Goal: Task Accomplishment & Management: Use online tool/utility

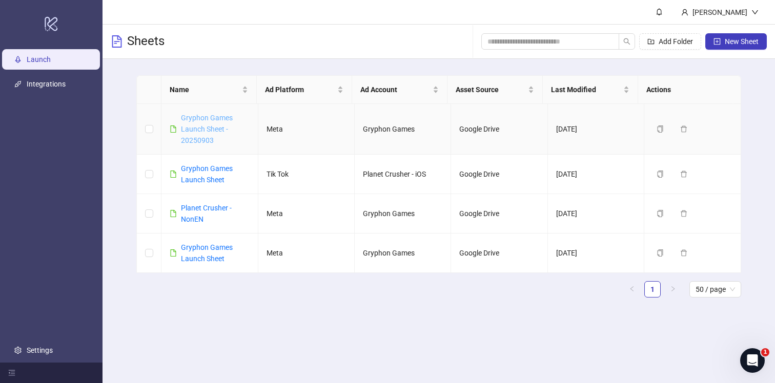
click at [197, 121] on link "Gryphon Games Launch Sheet - 20250903" at bounding box center [207, 129] width 52 height 31
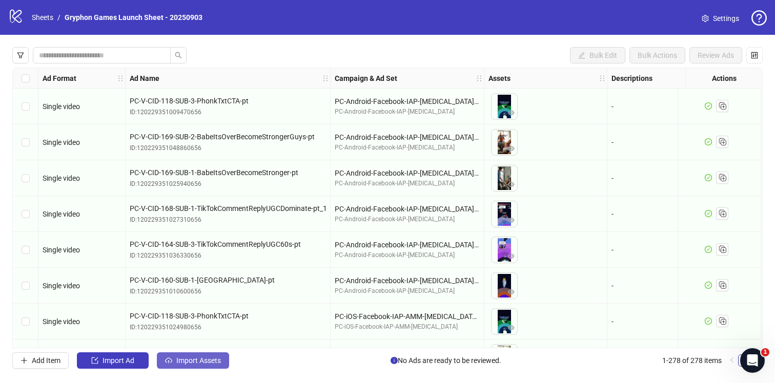
click at [213, 362] on span "Import Assets" at bounding box center [198, 361] width 45 height 8
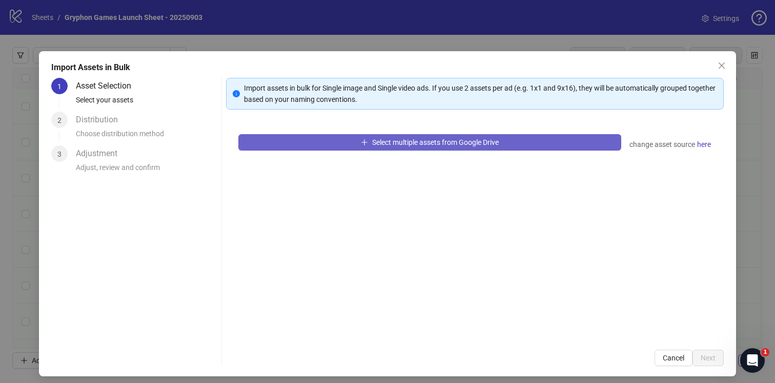
click at [422, 142] on span "Select multiple assets from Google Drive" at bounding box center [435, 142] width 127 height 8
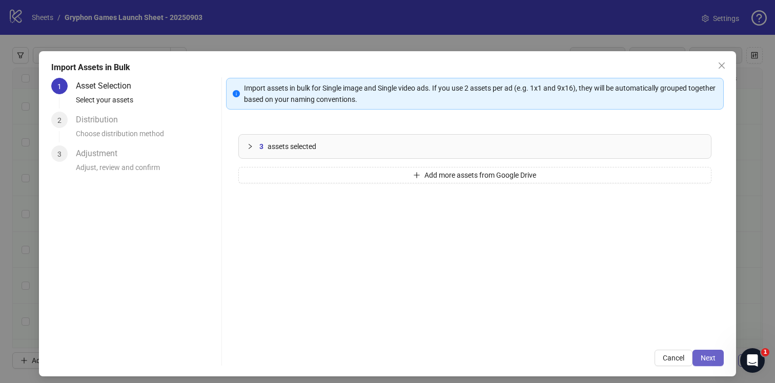
click at [701, 360] on span "Next" at bounding box center [708, 358] width 15 height 8
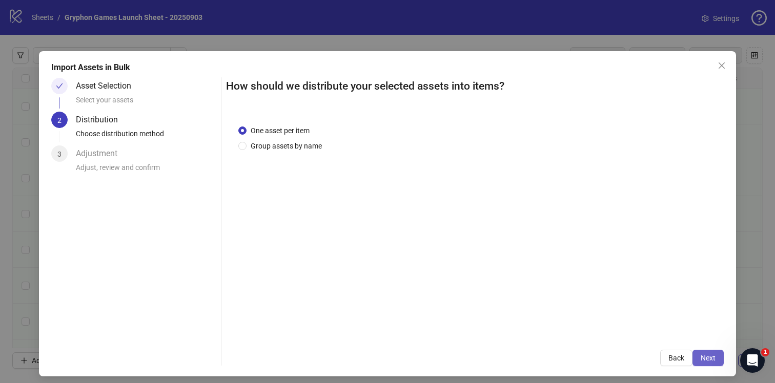
click at [701, 355] on span "Next" at bounding box center [708, 358] width 15 height 8
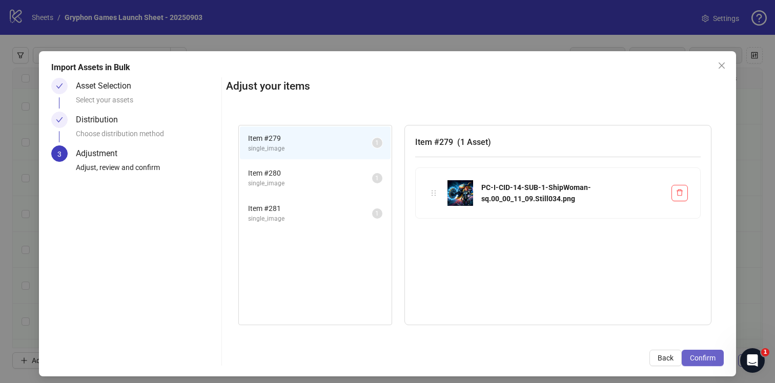
click at [702, 360] on span "Confirm" at bounding box center [703, 358] width 26 height 8
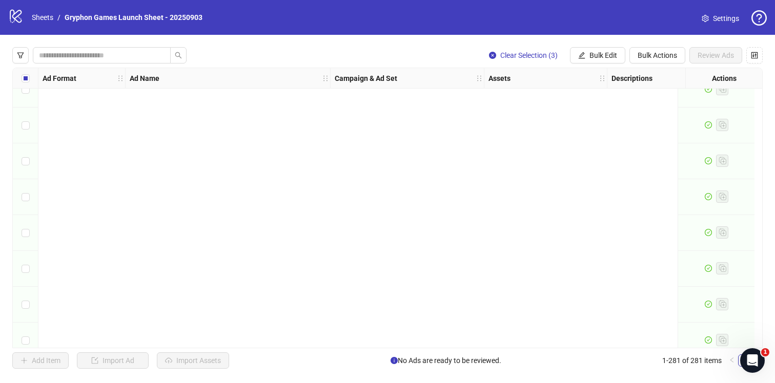
scroll to position [9825, 0]
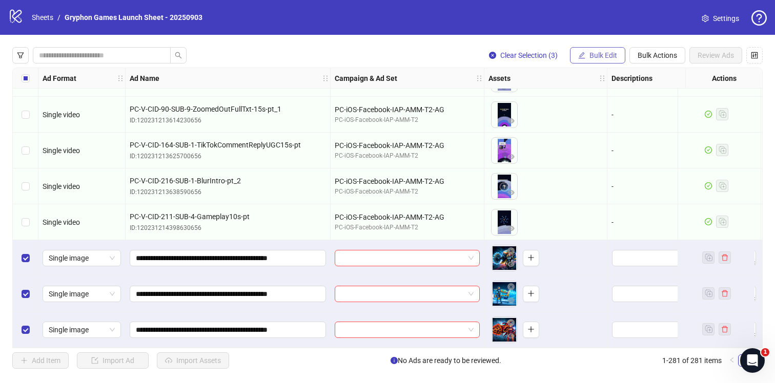
click at [592, 53] on span "Bulk Edit" at bounding box center [603, 55] width 28 height 8
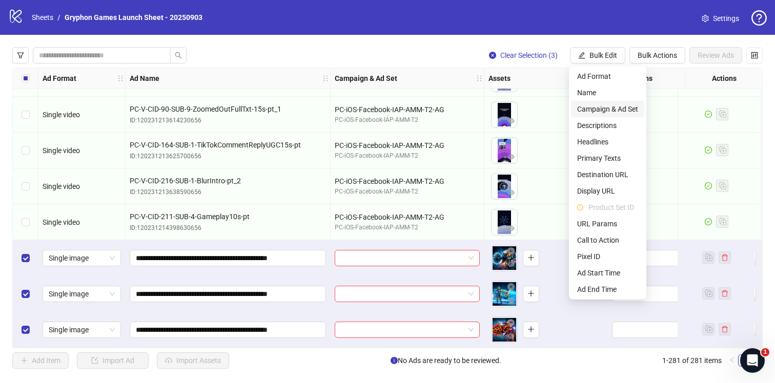
click at [624, 108] on span "Campaign & Ad Set" at bounding box center [607, 109] width 61 height 11
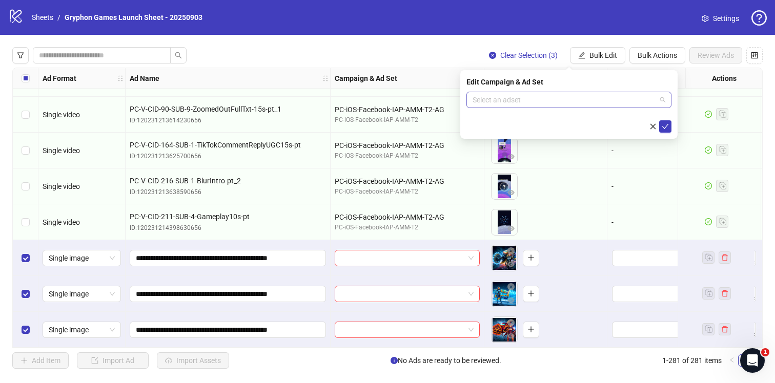
click at [535, 99] on input "search" at bounding box center [563, 99] width 183 height 15
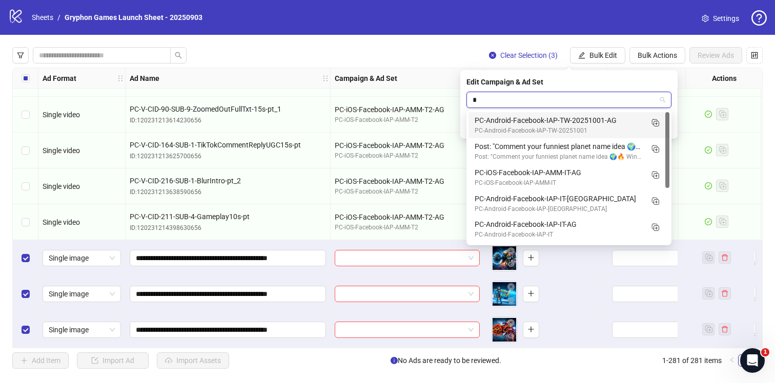
type input "**"
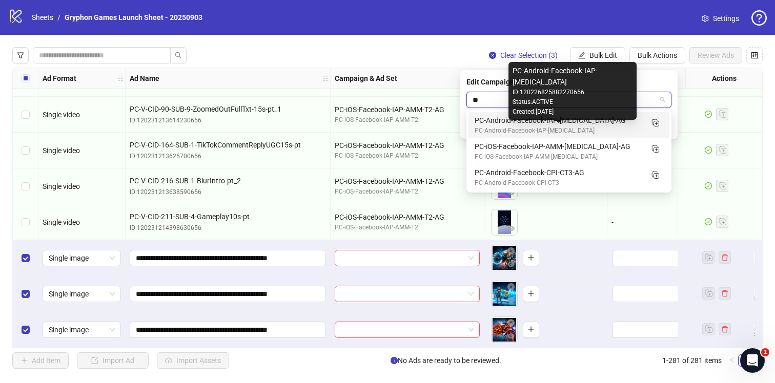
click at [545, 126] on div "PC-Android-Facebook-IAP-[MEDICAL_DATA]" at bounding box center [559, 131] width 168 height 10
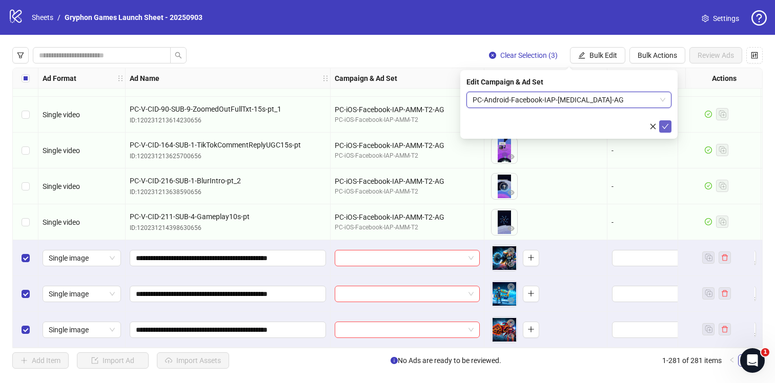
click at [662, 127] on icon "check" at bounding box center [665, 126] width 7 height 7
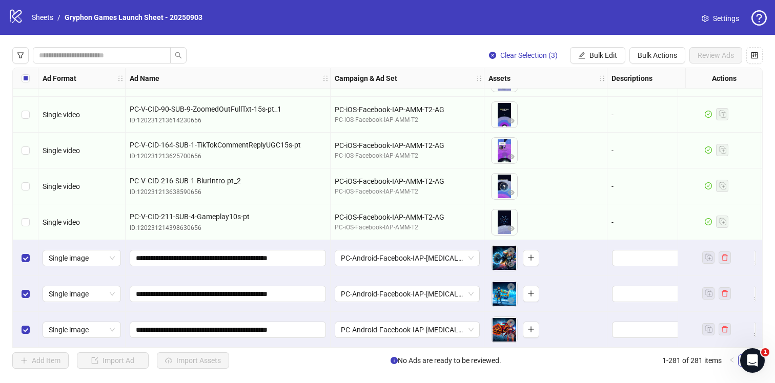
click at [649, 47] on div "Clear Selection (3) Bulk Edit Bulk Actions Review Ads Ad Format Ad Name Campaig…" at bounding box center [387, 208] width 775 height 346
click at [654, 53] on span "Bulk Actions" at bounding box center [657, 55] width 39 height 8
click at [607, 58] on span "Bulk Edit" at bounding box center [603, 55] width 28 height 8
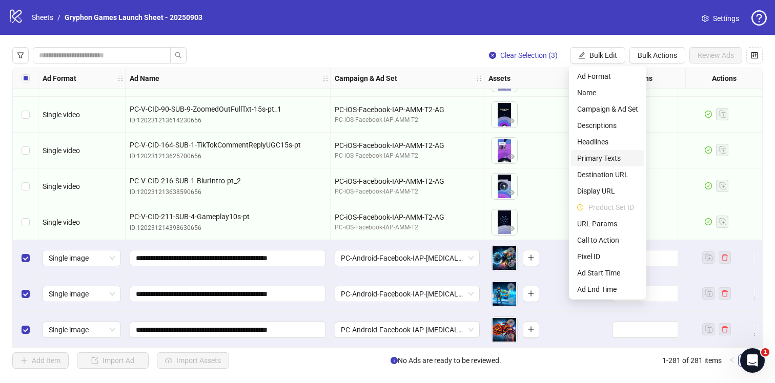
click at [621, 155] on span "Primary Texts" at bounding box center [607, 158] width 61 height 11
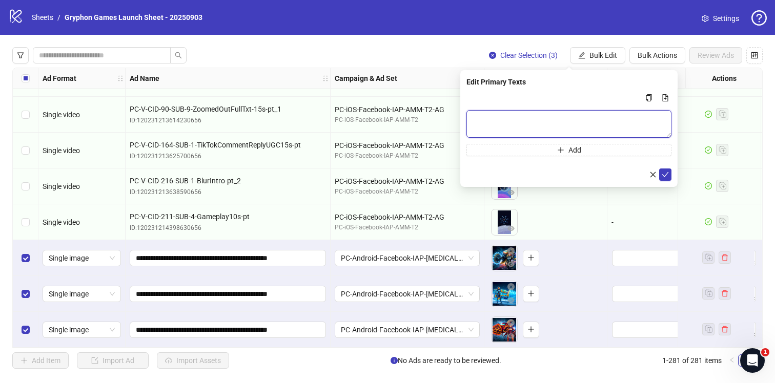
click at [569, 125] on textarea "Multi-text input container - paste or copy values" at bounding box center [568, 124] width 205 height 28
paste textarea "**********"
type textarea "**********"
click at [668, 175] on icon "check" at bounding box center [665, 174] width 7 height 7
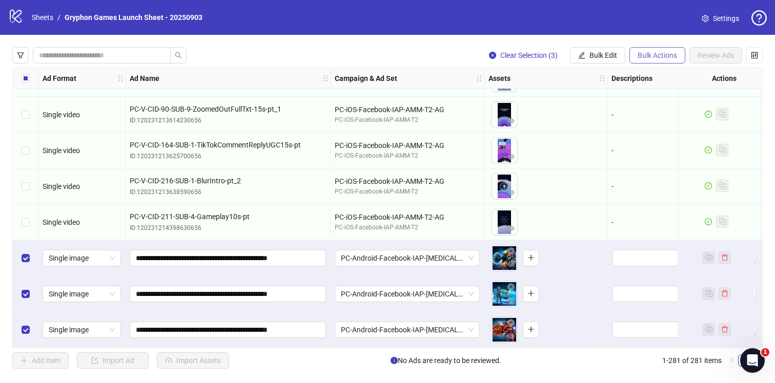
click at [652, 55] on span "Bulk Actions" at bounding box center [657, 55] width 39 height 8
click at [600, 55] on span "Bulk Edit" at bounding box center [603, 55] width 28 height 8
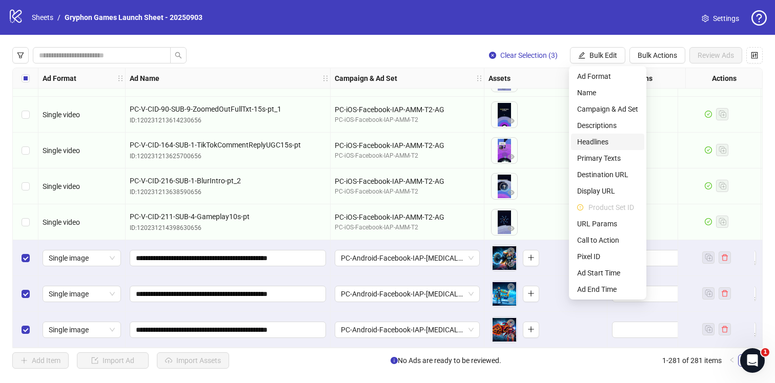
click at [612, 137] on span "Headlines" at bounding box center [607, 141] width 61 height 11
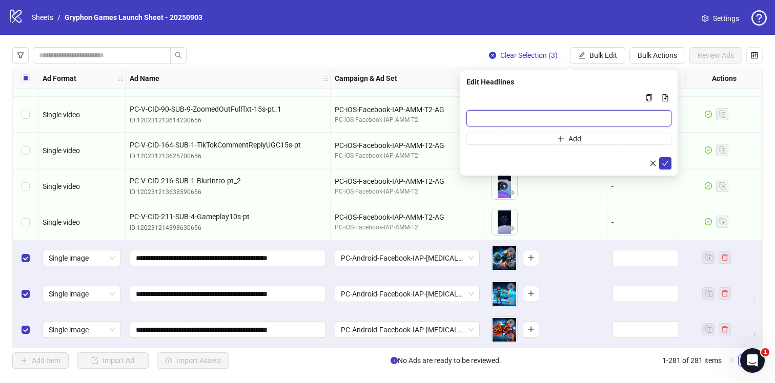
click at [490, 122] on input "Multi-input container - paste or copy values" at bounding box center [568, 118] width 205 height 16
type input "**********"
click at [667, 163] on icon "check" at bounding box center [665, 163] width 7 height 7
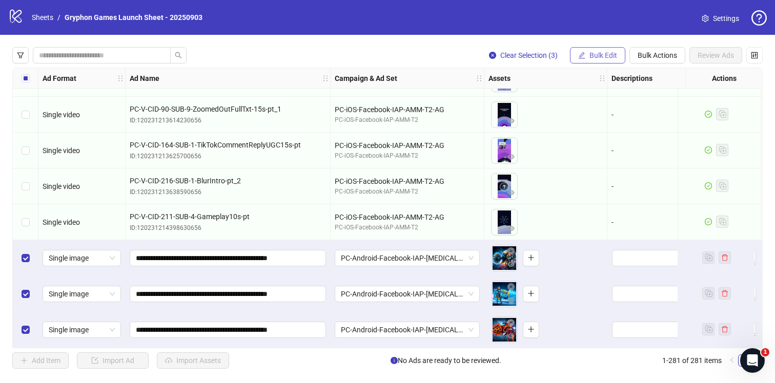
click at [616, 59] on button "Bulk Edit" at bounding box center [597, 55] width 55 height 16
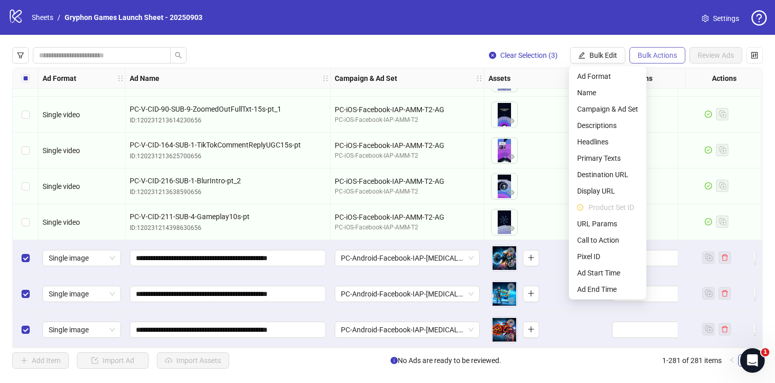
click at [663, 58] on span "Bulk Actions" at bounding box center [657, 55] width 39 height 8
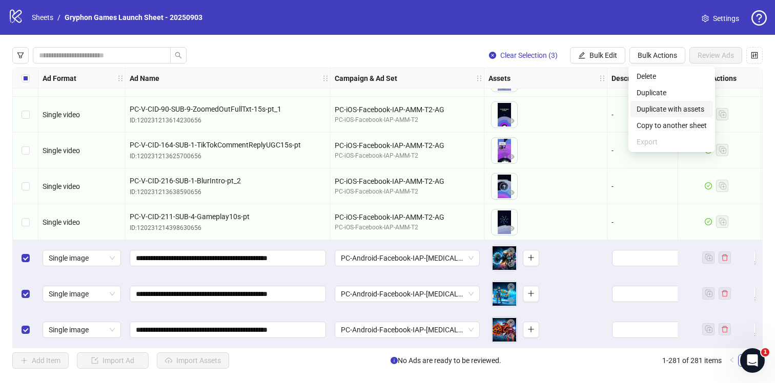
click at [686, 105] on span "Duplicate with assets" at bounding box center [671, 109] width 70 height 11
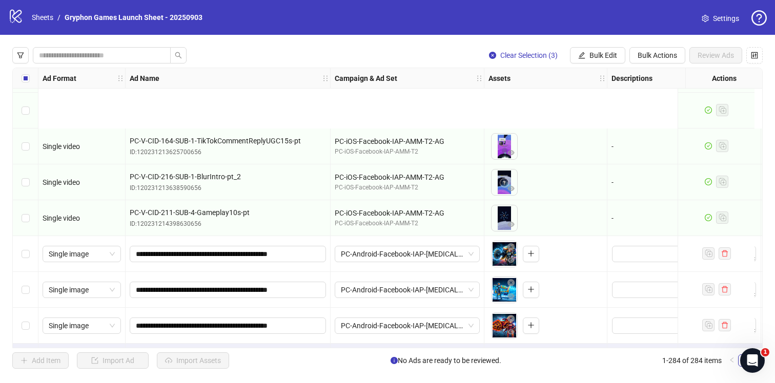
scroll to position [9933, 0]
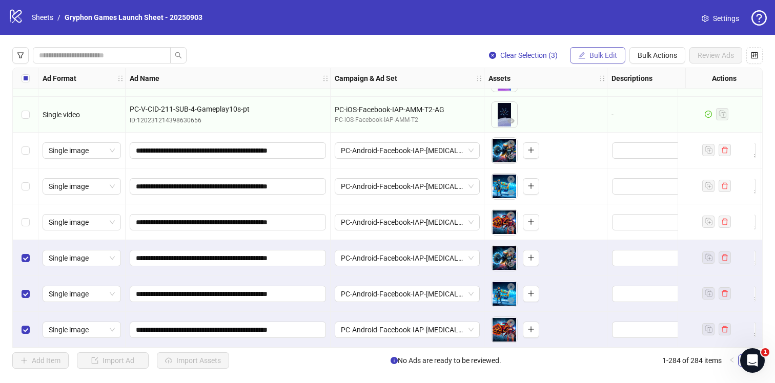
click at [606, 55] on span "Bulk Edit" at bounding box center [603, 55] width 28 height 8
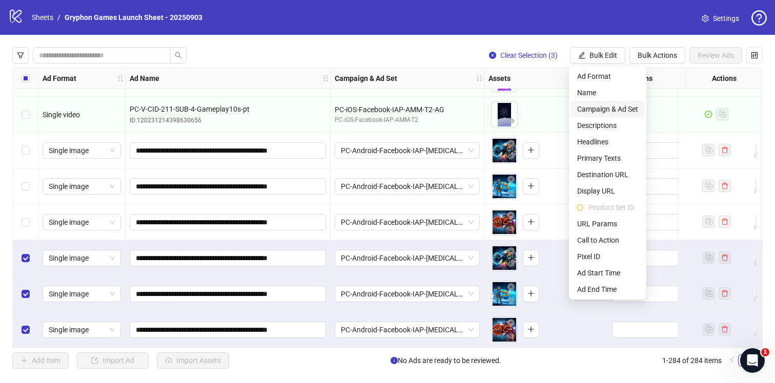
click at [615, 109] on span "Campaign & Ad Set" at bounding box center [607, 109] width 61 height 11
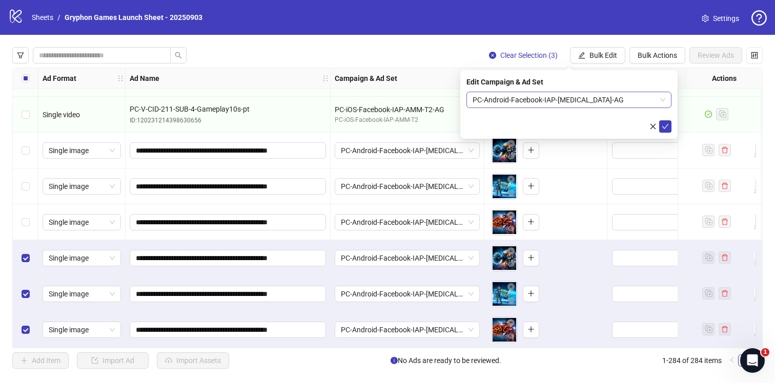
click at [573, 99] on span "PC-Android-Facebook-IAP-[MEDICAL_DATA]-AG" at bounding box center [568, 99] width 193 height 15
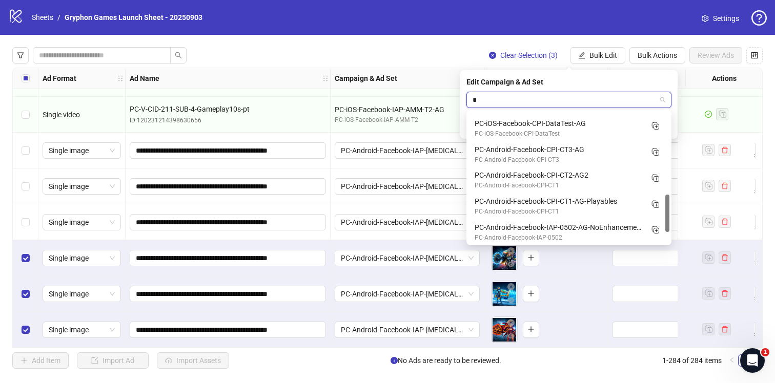
scroll to position [157, 0]
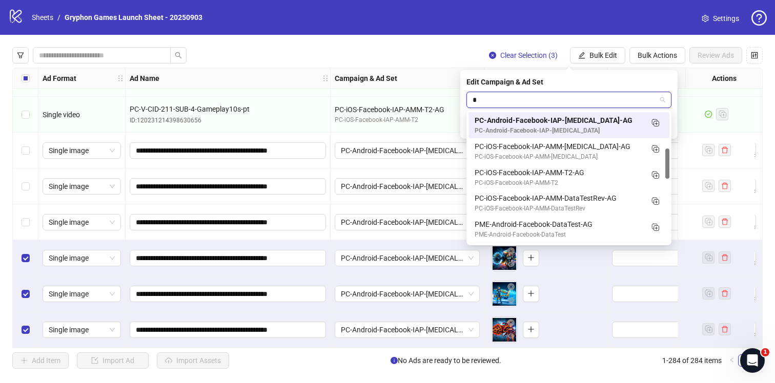
type input "**"
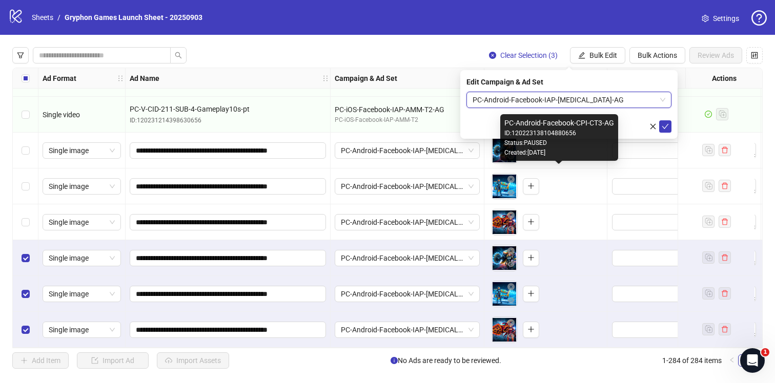
click at [562, 152] on div "Created: [DATE]" at bounding box center [559, 153] width 110 height 10
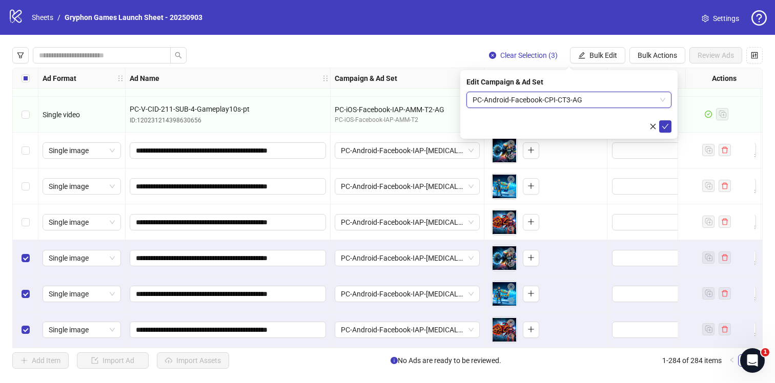
click at [606, 104] on span "PC-Android-Facebook-CPI-CT3-AG" at bounding box center [568, 99] width 193 height 15
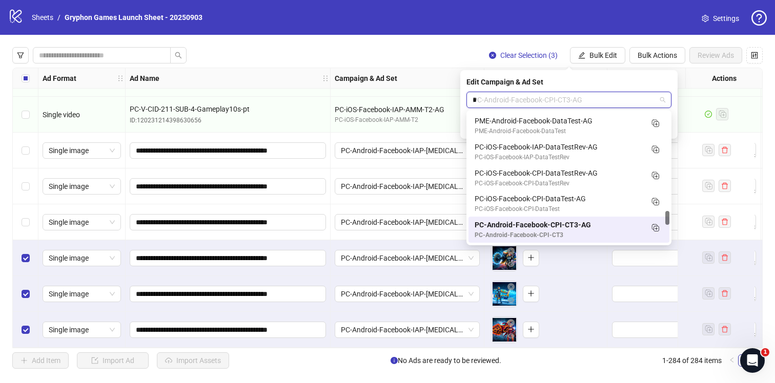
scroll to position [366, 0]
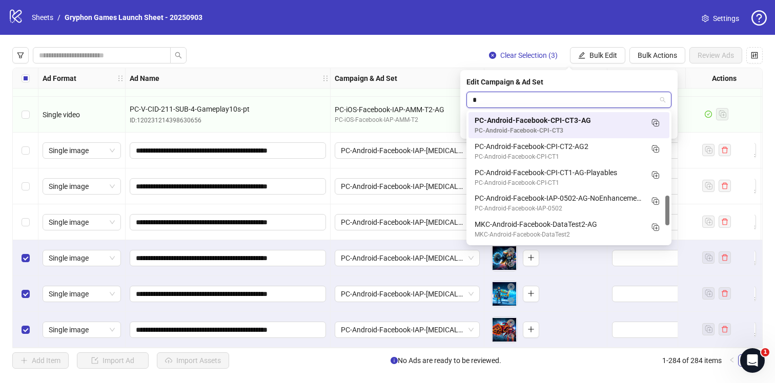
type input "**"
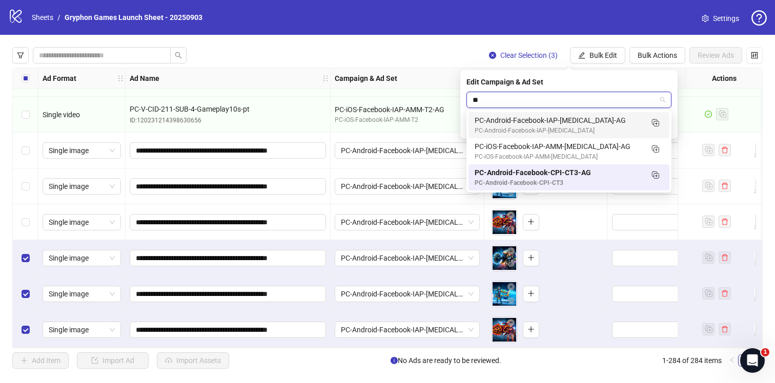
click at [612, 129] on div "PC-Android-Facebook-IAP-[MEDICAL_DATA]" at bounding box center [559, 131] width 168 height 10
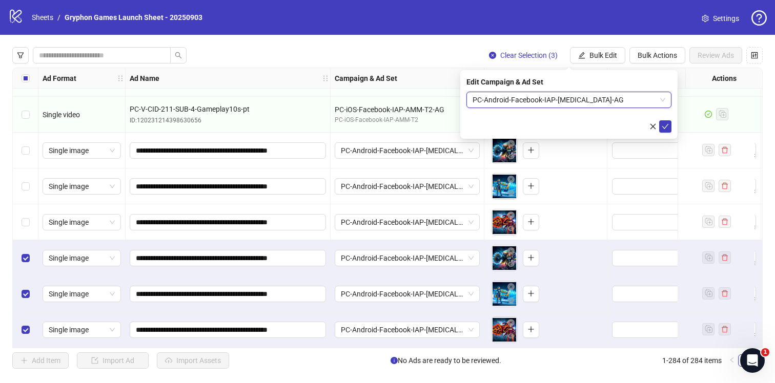
click at [550, 93] on span "PC-Android-Facebook-IAP-[MEDICAL_DATA]-AG" at bounding box center [568, 99] width 193 height 15
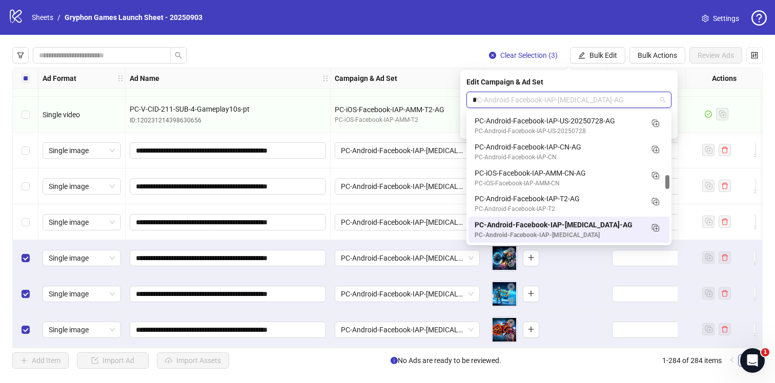
scroll to position [157, 0]
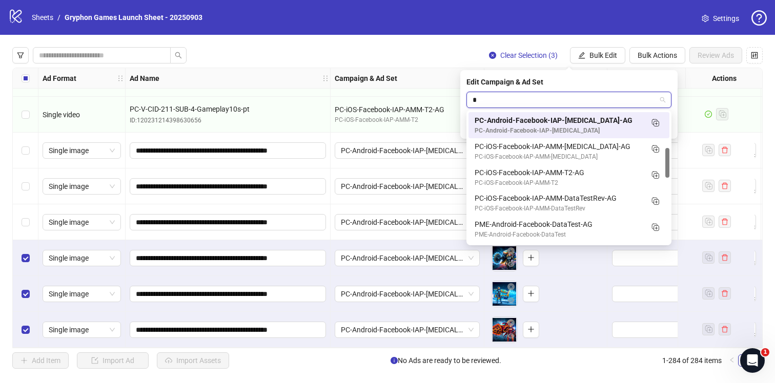
type input "**"
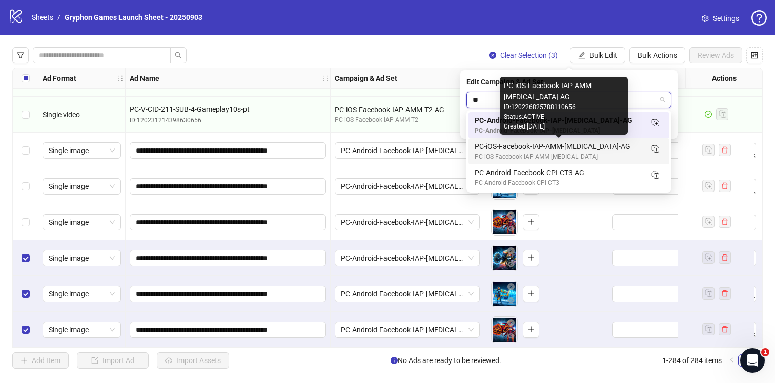
click at [551, 148] on div "PC-iOS-Facebook-IAP-AMM-[MEDICAL_DATA]-AG" at bounding box center [559, 146] width 168 height 11
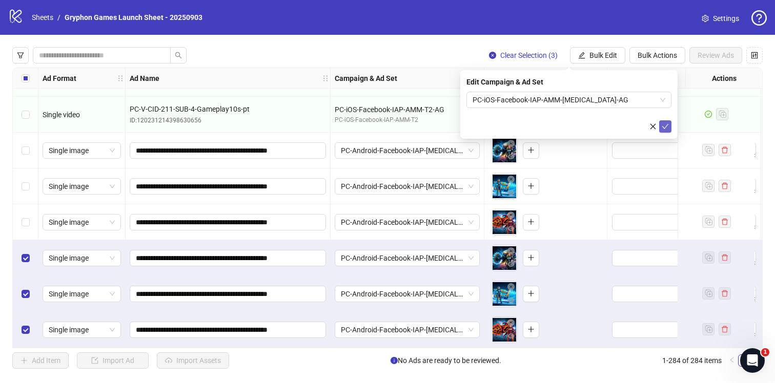
click at [669, 127] on button "submit" at bounding box center [665, 126] width 12 height 12
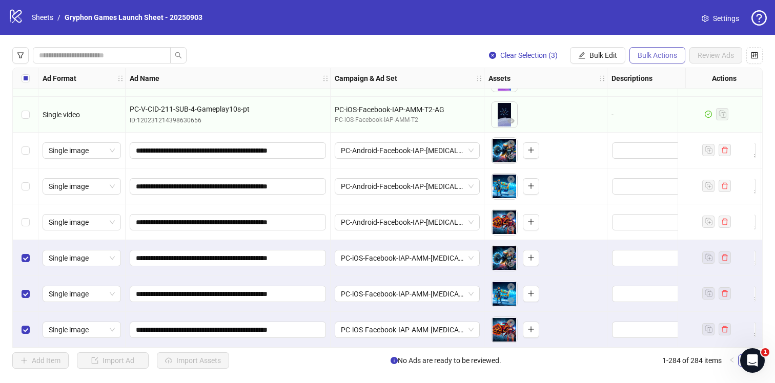
click at [664, 54] on span "Bulk Actions" at bounding box center [657, 55] width 39 height 8
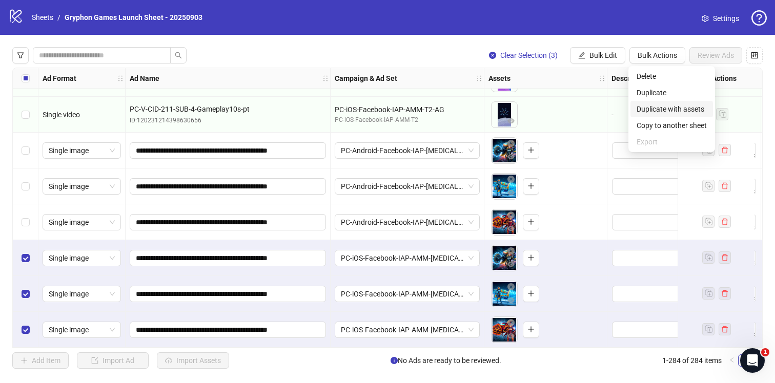
click at [678, 113] on span "Duplicate with assets" at bounding box center [671, 109] width 70 height 11
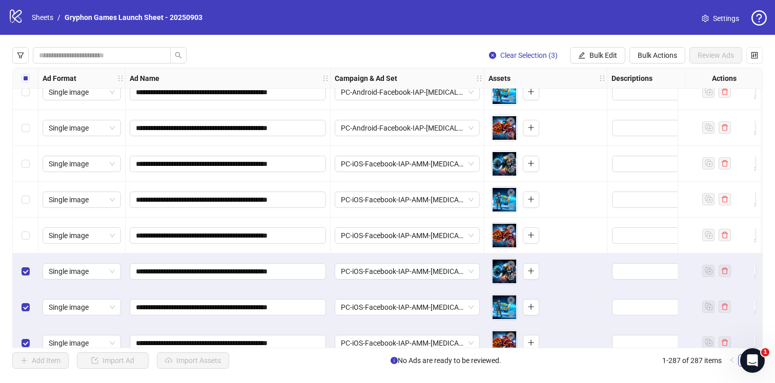
scroll to position [10040, 0]
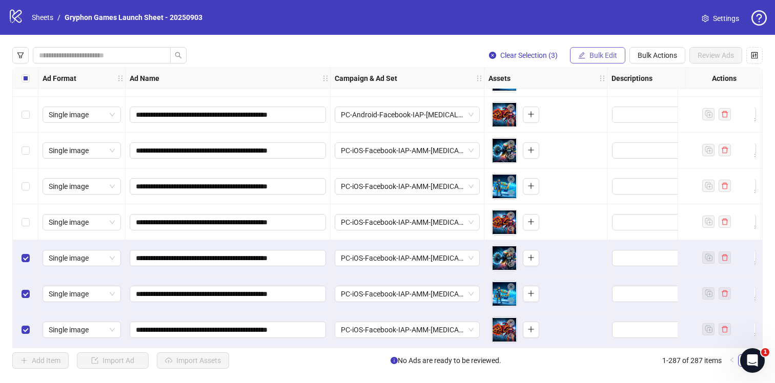
click at [609, 55] on span "Bulk Edit" at bounding box center [603, 55] width 28 height 8
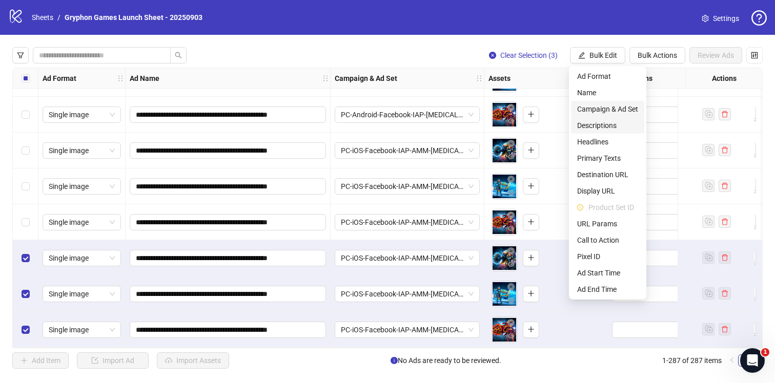
click at [625, 104] on span "Campaign & Ad Set" at bounding box center [607, 109] width 61 height 11
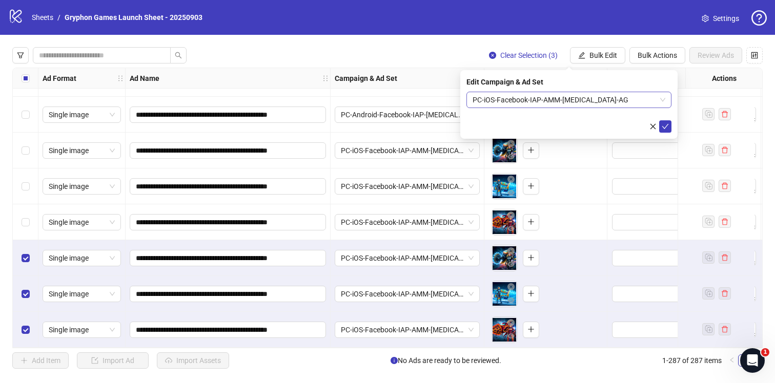
click at [512, 97] on span "PC-iOS-Facebook-IAP-AMM-[MEDICAL_DATA]-AG" at bounding box center [568, 99] width 193 height 15
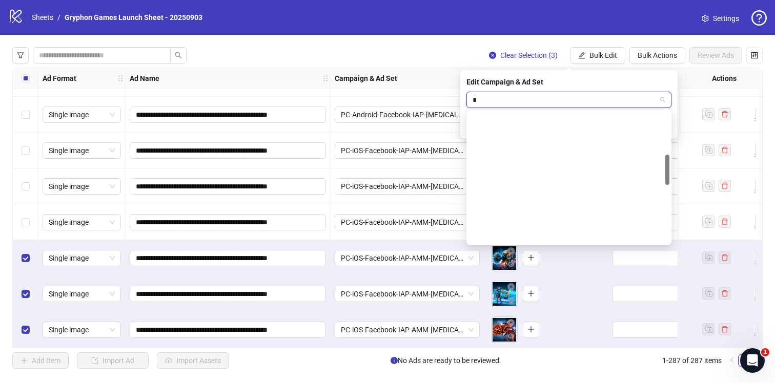
scroll to position [183, 0]
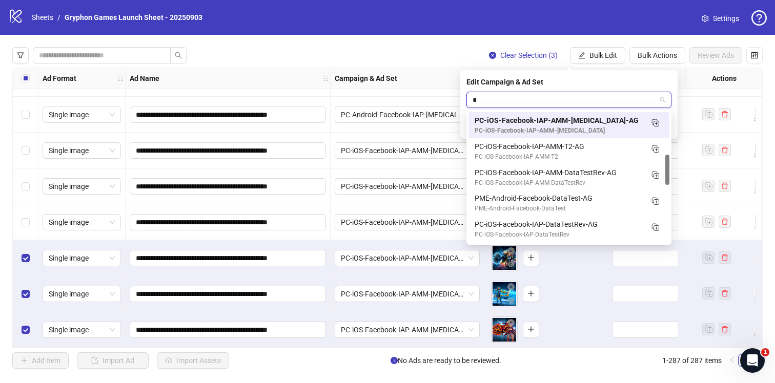
type input "**"
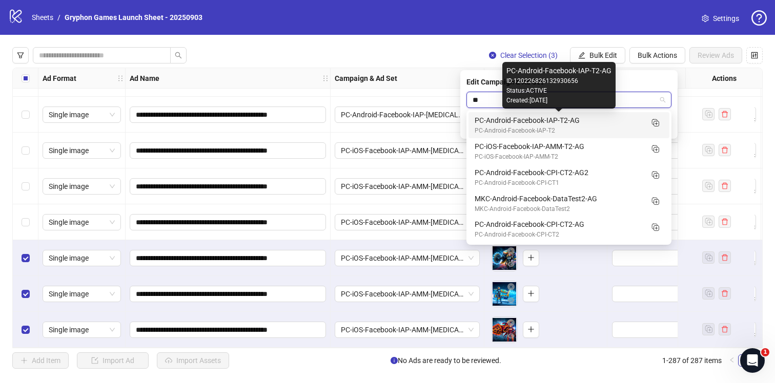
click at [541, 124] on div "PC-Android-Facebook-IAP-T2-AG" at bounding box center [559, 120] width 168 height 11
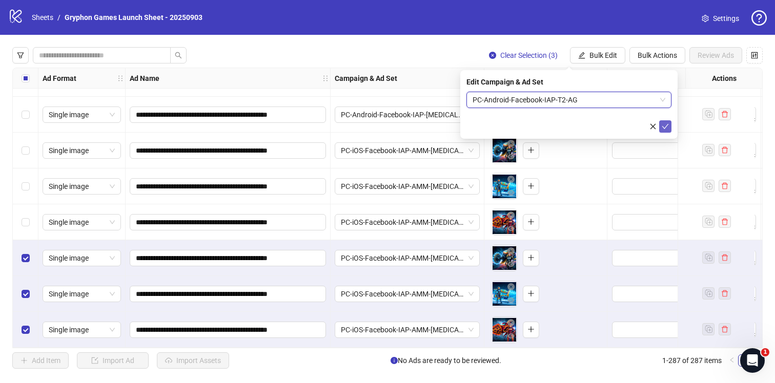
click at [668, 130] on span "submit" at bounding box center [665, 126] width 7 height 8
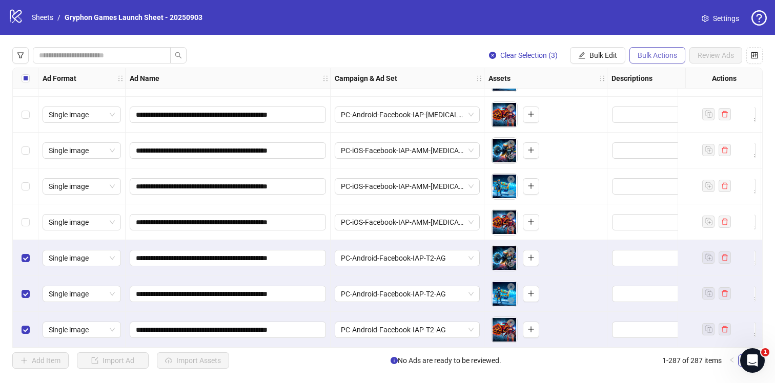
click at [649, 56] on span "Bulk Actions" at bounding box center [657, 55] width 39 height 8
click at [682, 114] on span "Duplicate with assets" at bounding box center [671, 109] width 70 height 11
click at [613, 55] on span "Bulk Edit" at bounding box center [603, 55] width 28 height 8
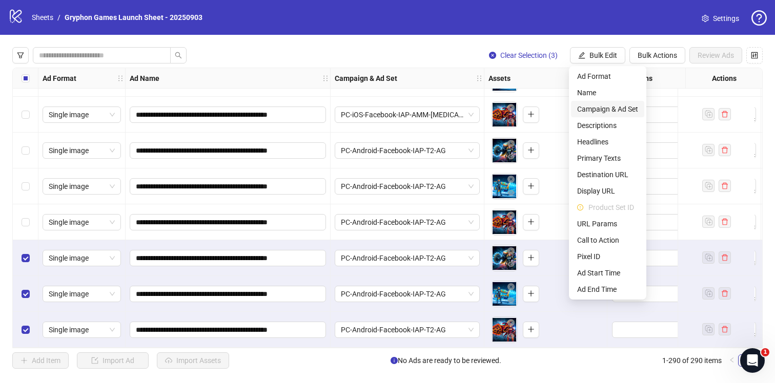
click at [622, 107] on span "Campaign & Ad Set" at bounding box center [607, 109] width 61 height 11
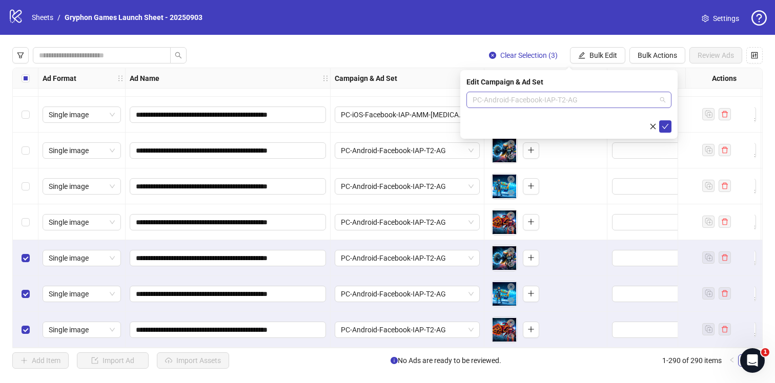
click at [563, 103] on span "PC-Android-Facebook-IAP-T2-AG" at bounding box center [568, 99] width 193 height 15
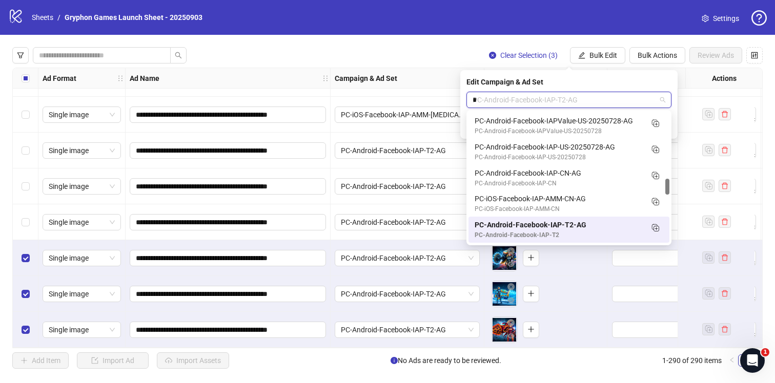
type input "**"
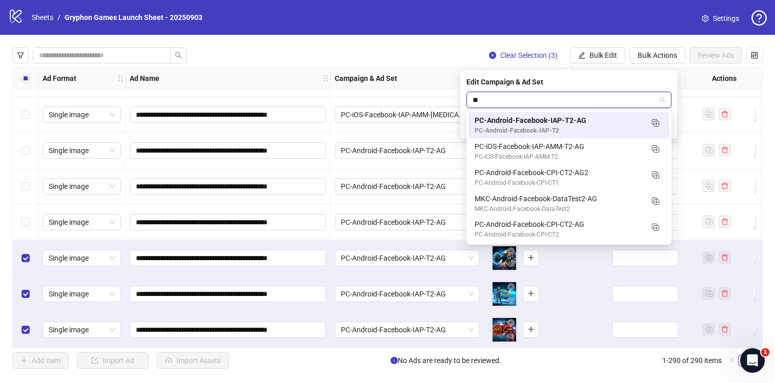
scroll to position [0, 0]
click at [540, 154] on div "PC-iOS-Facebook-IAP-AMM-T2" at bounding box center [559, 157] width 168 height 10
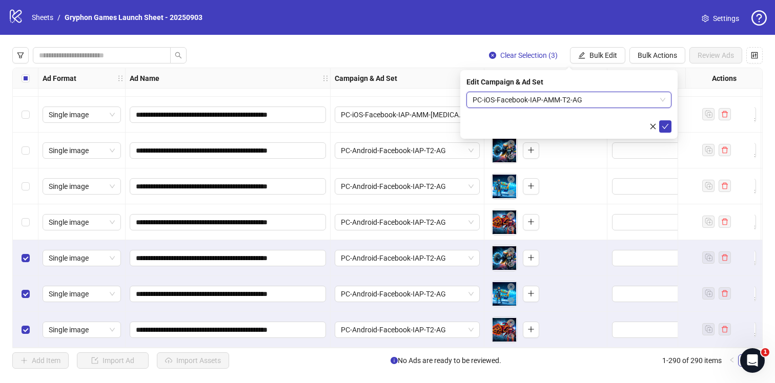
click at [662, 133] on div "Edit Campaign & Ad Set PC-iOS-Facebook-IAP-AMM-T2-AG PC-iOS-Facebook-IAP-AMM-T2…" at bounding box center [568, 104] width 217 height 69
click at [664, 126] on icon "check" at bounding box center [665, 126] width 7 height 7
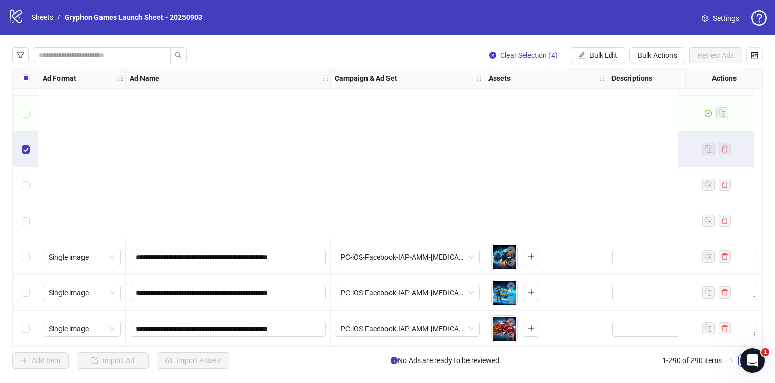
scroll to position [10148, 0]
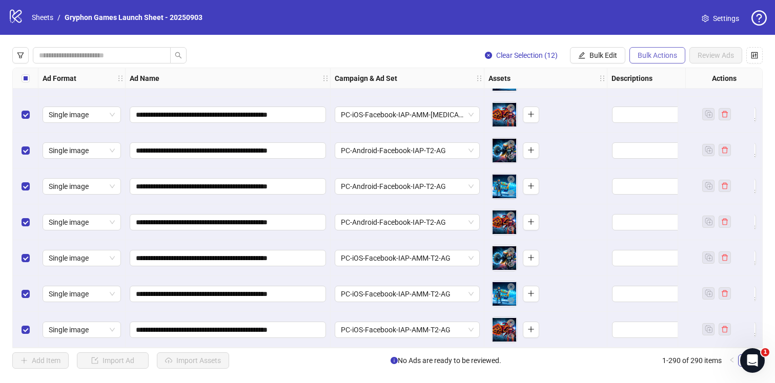
click at [653, 54] on span "Bulk Actions" at bounding box center [657, 55] width 39 height 8
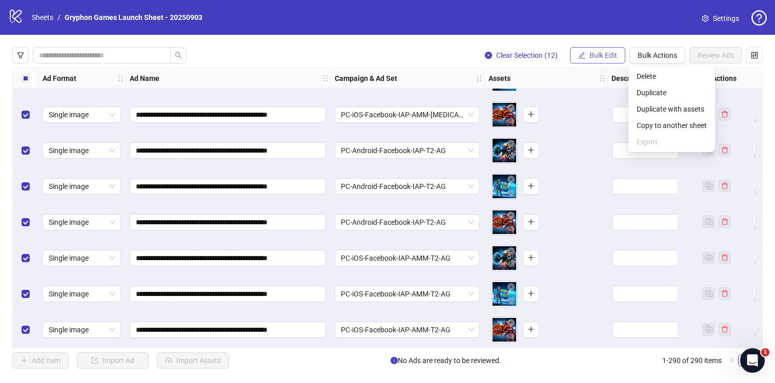
click at [603, 56] on span "Bulk Edit" at bounding box center [603, 55] width 28 height 8
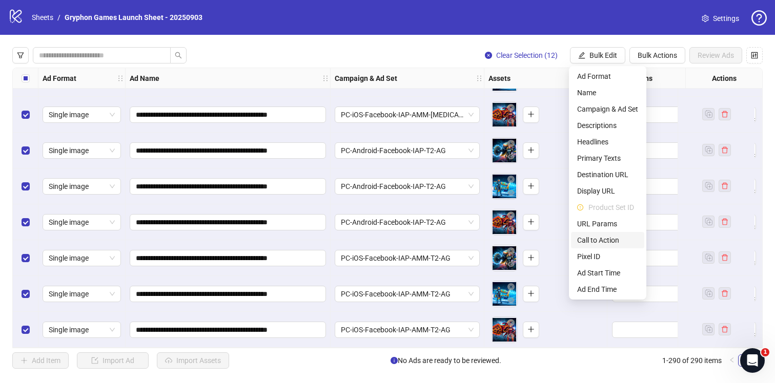
click at [604, 233] on li "Call to Action" at bounding box center [607, 240] width 73 height 16
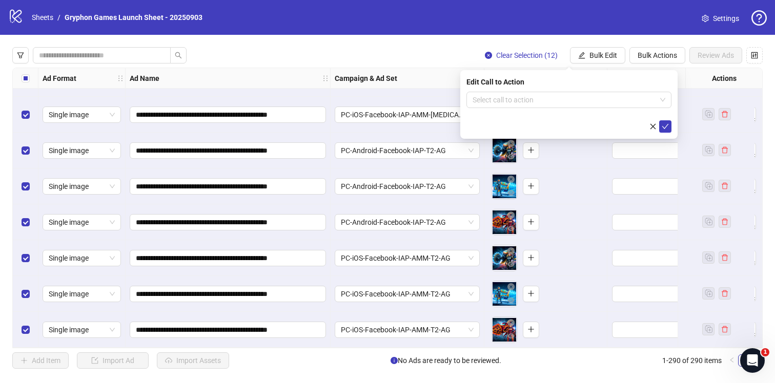
click at [572, 91] on div "Edit Call to Action Select call to action" at bounding box center [568, 104] width 217 height 69
click at [567, 99] on input "search" at bounding box center [563, 99] width 183 height 15
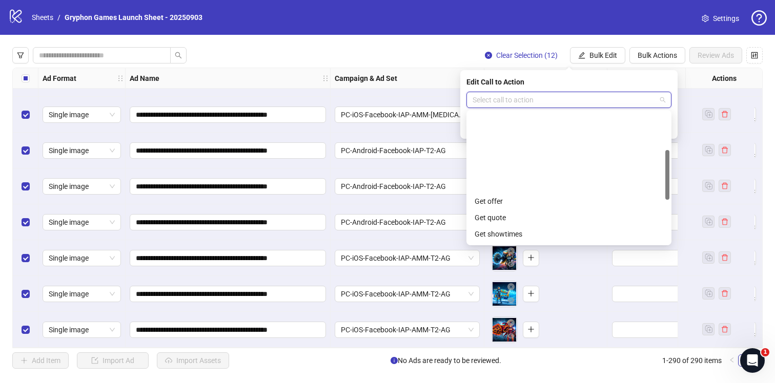
scroll to position [100, 0]
click at [503, 218] on div "Play game" at bounding box center [569, 217] width 189 height 11
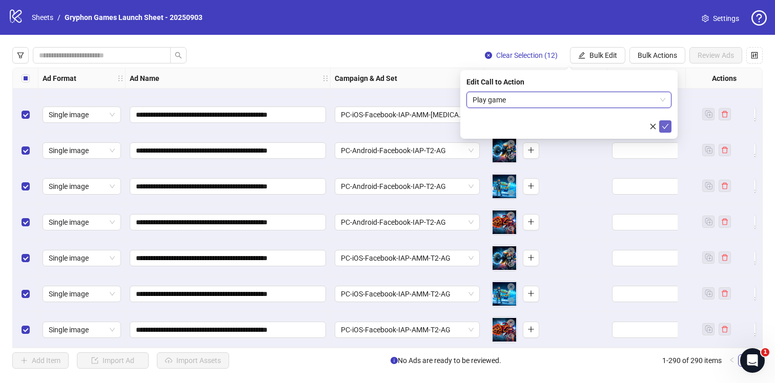
click at [669, 127] on button "submit" at bounding box center [665, 126] width 12 height 12
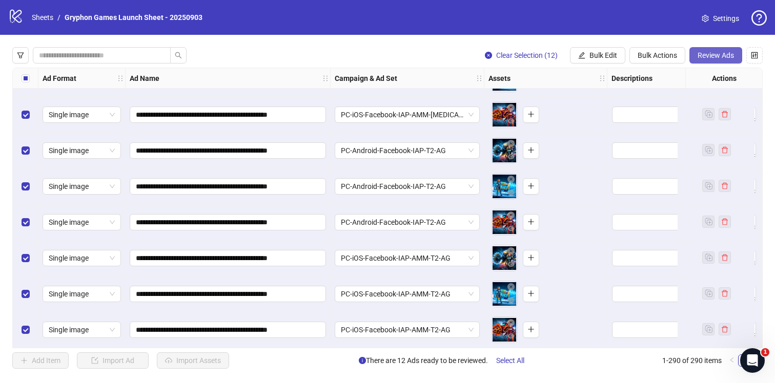
click at [714, 59] on span "Review Ads" at bounding box center [715, 55] width 36 height 8
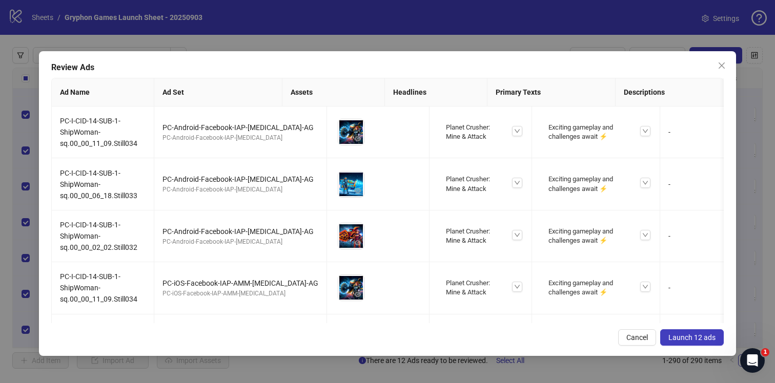
click at [686, 338] on span "Launch 12 ads" at bounding box center [691, 338] width 47 height 8
